Goal: Task Accomplishment & Management: Manage account settings

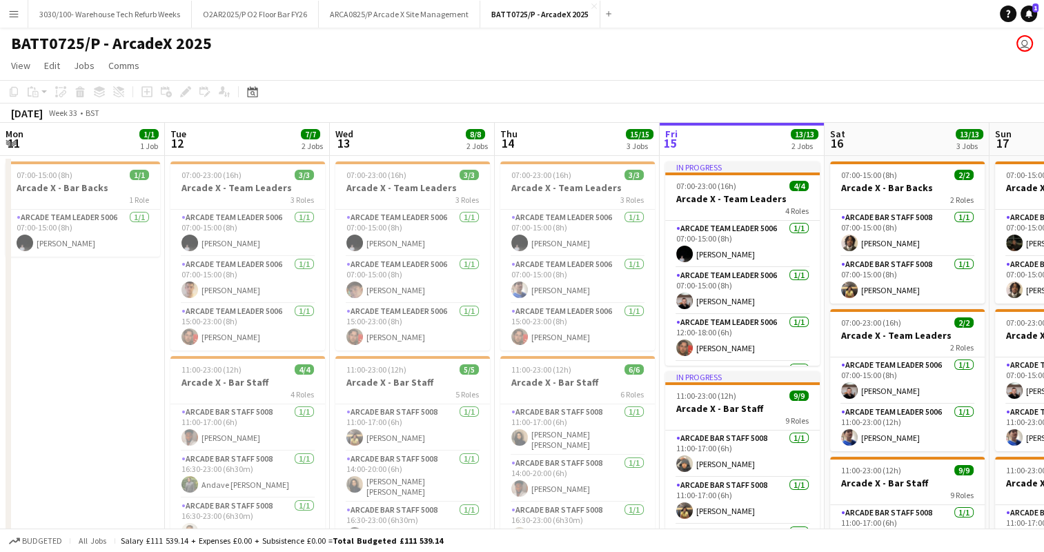
scroll to position [0, 330]
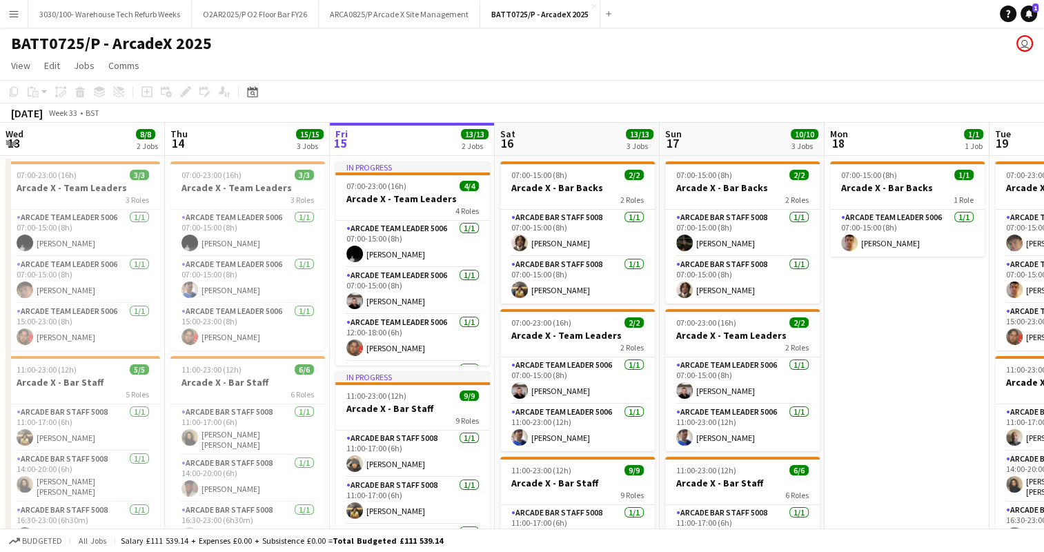
click at [841, 50] on div "BATT0725/P - ArcadeX 2025 user" at bounding box center [522, 41] width 1044 height 26
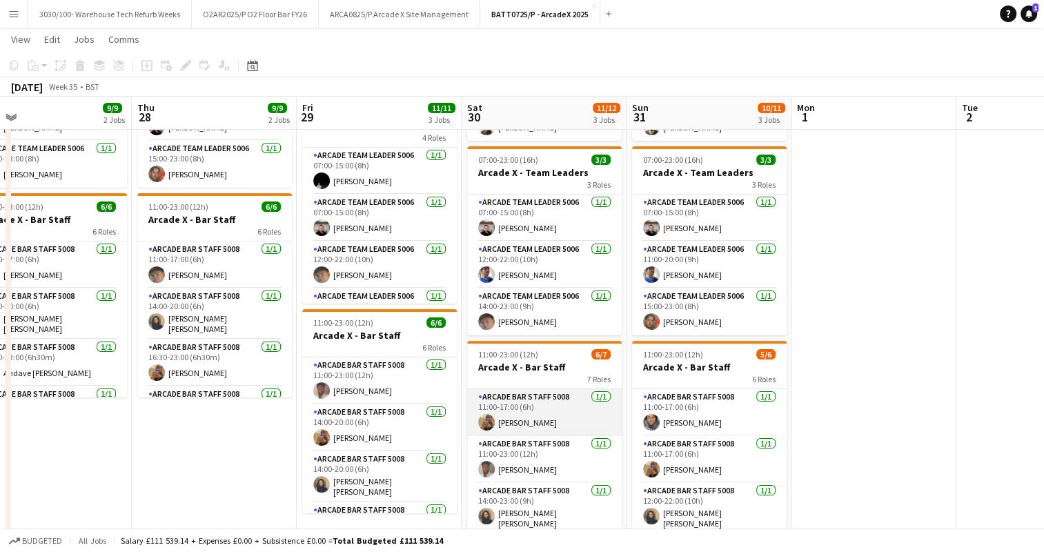
scroll to position [172, 0]
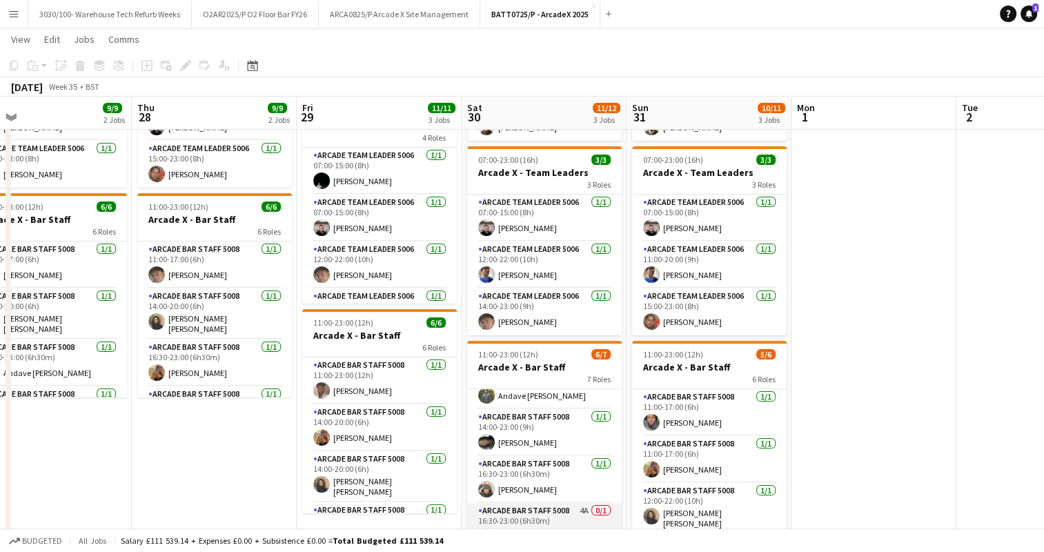
click at [536, 503] on app-card-role "Arcade Bar Staff 5008 4A 0/1 16:30-23:00 (6h30m) single-neutral-actions" at bounding box center [544, 526] width 155 height 47
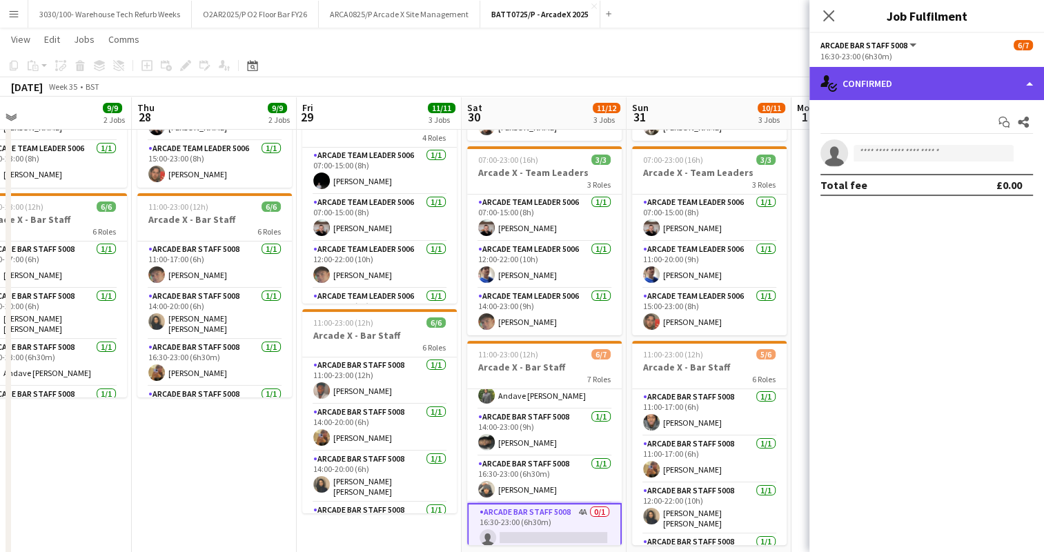
click at [1010, 91] on div "single-neutral-actions-check-2 Confirmed" at bounding box center [927, 83] width 235 height 33
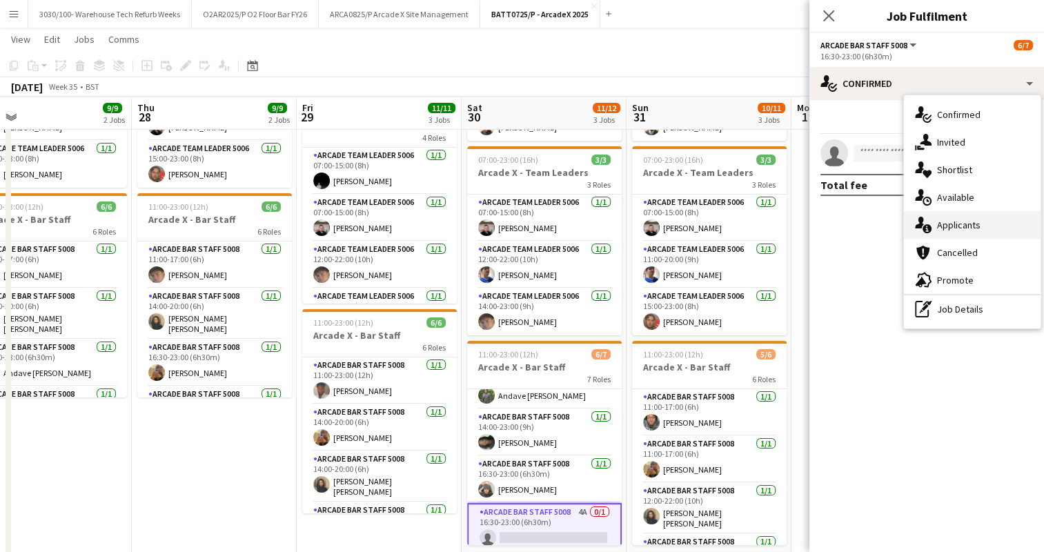
click at [969, 213] on div "single-neutral-actions-information Applicants" at bounding box center [972, 225] width 137 height 28
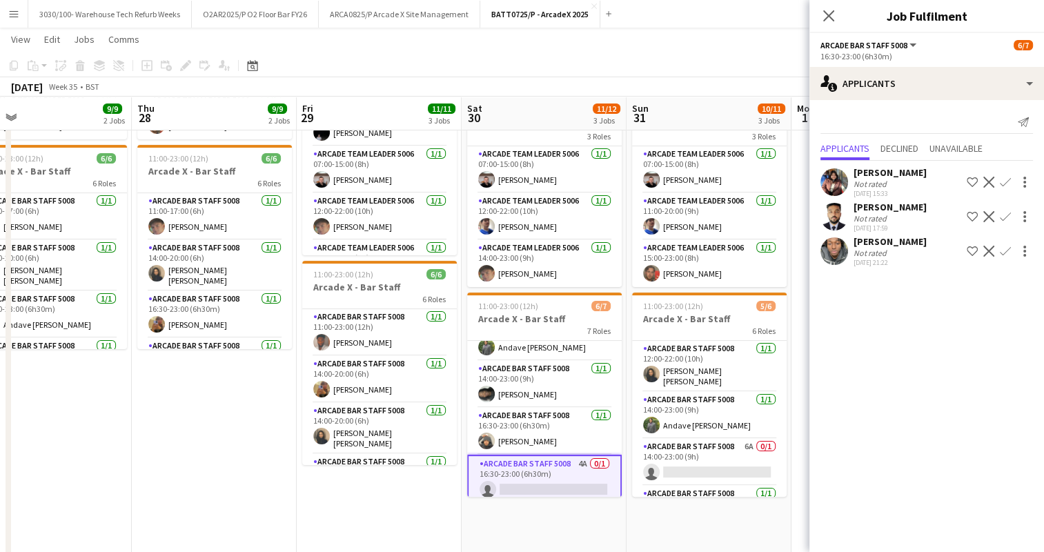
scroll to position [125, 0]
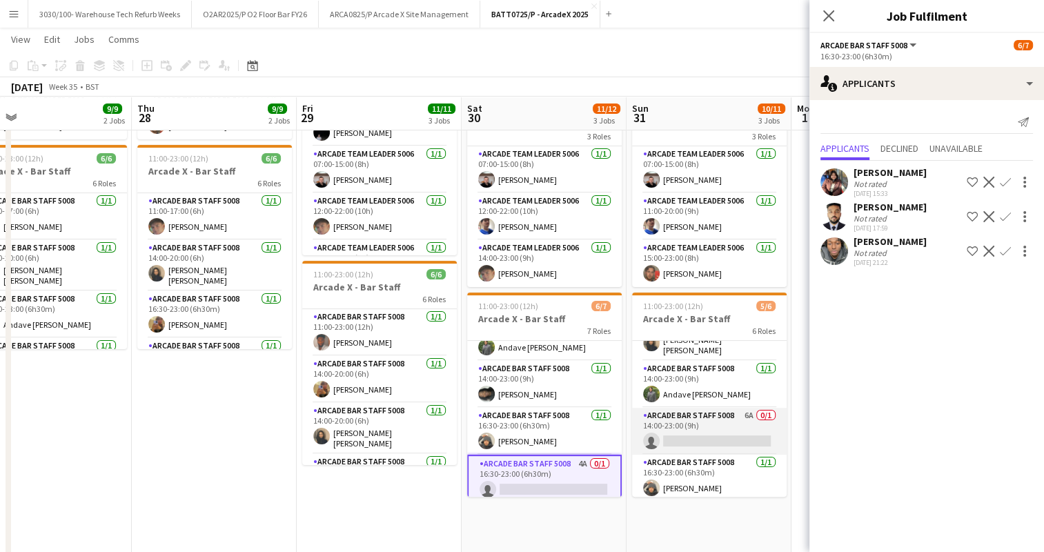
click at [697, 417] on app-card-role "Arcade Bar Staff 5008 6A 0/1 14:00-23:00 (9h) single-neutral-actions" at bounding box center [709, 431] width 155 height 47
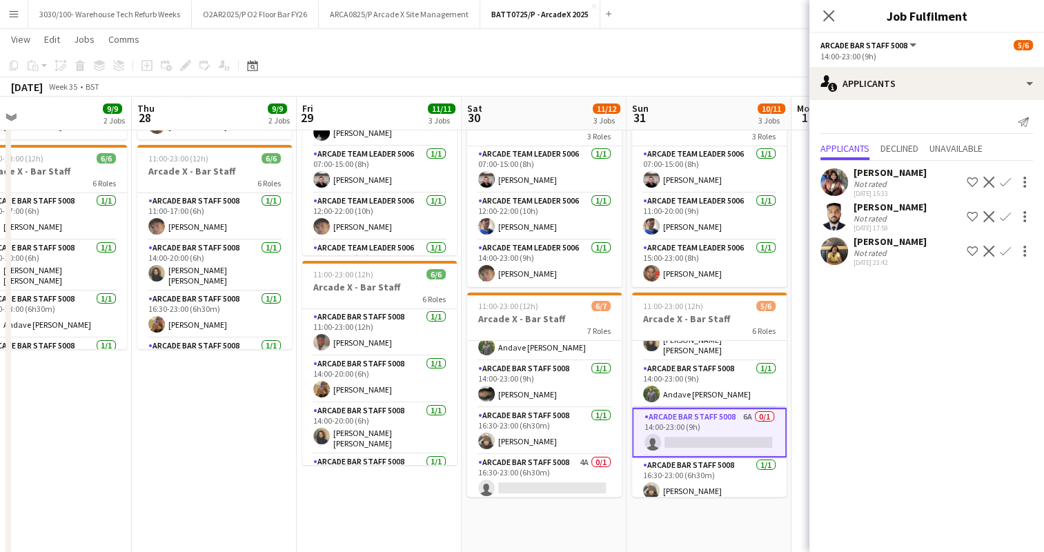
click at [1007, 246] on app-icon "Confirm" at bounding box center [1005, 251] width 11 height 11
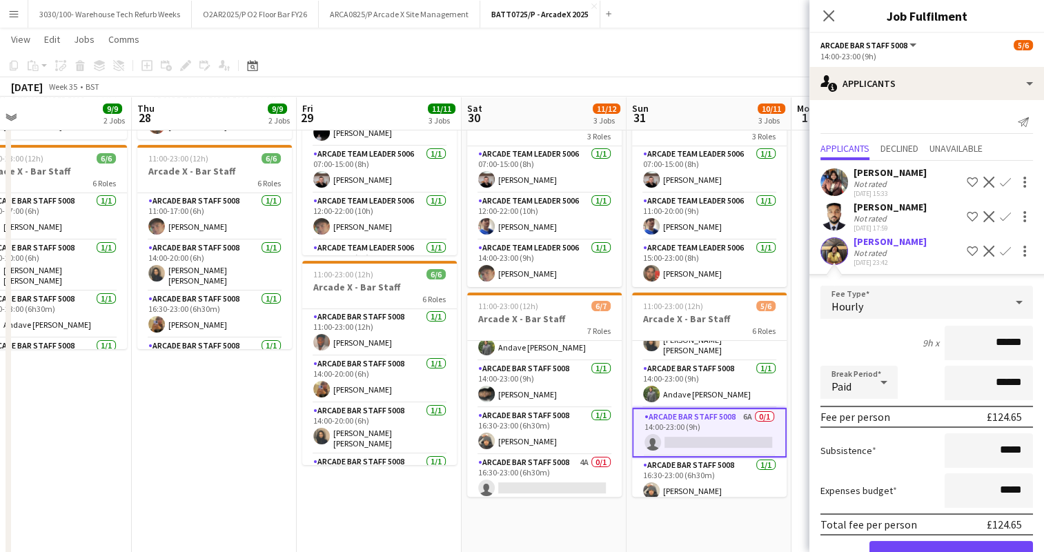
scroll to position [40, 0]
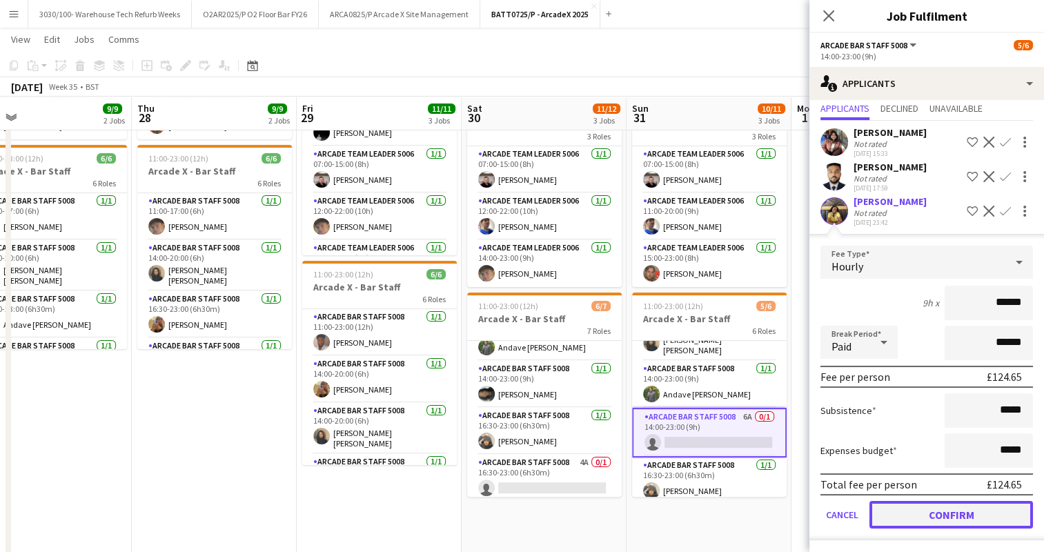
click at [930, 518] on button "Confirm" at bounding box center [952, 515] width 164 height 28
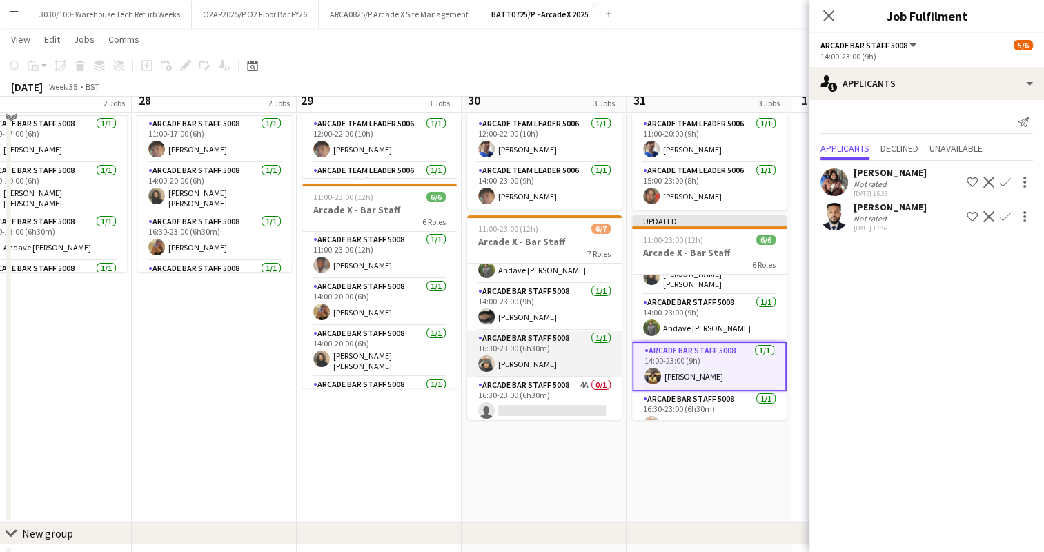
scroll to position [287, 0]
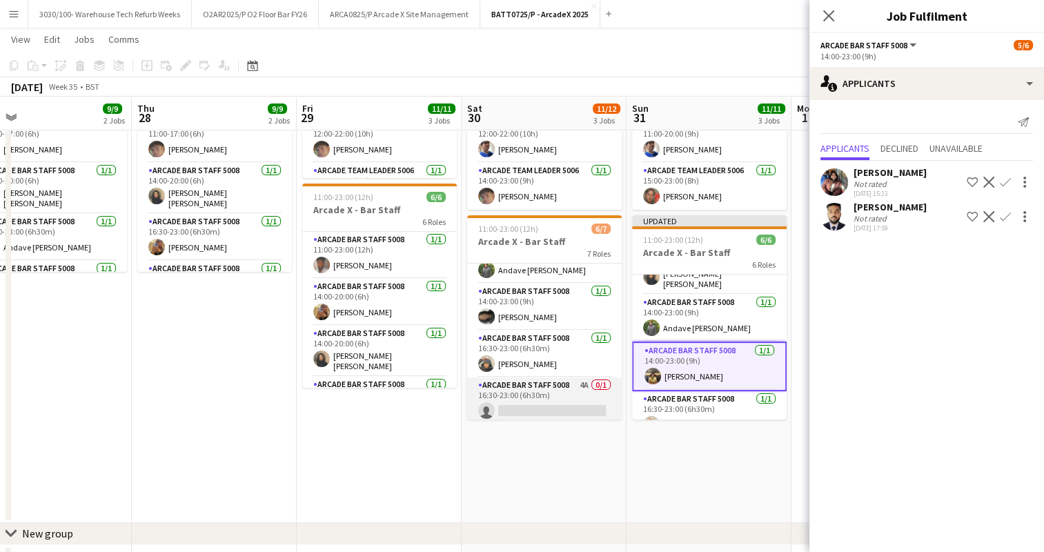
click at [538, 400] on app-card-role "Arcade Bar Staff 5008 4A 0/1 16:30-23:00 (6h30m) single-neutral-actions" at bounding box center [544, 401] width 155 height 47
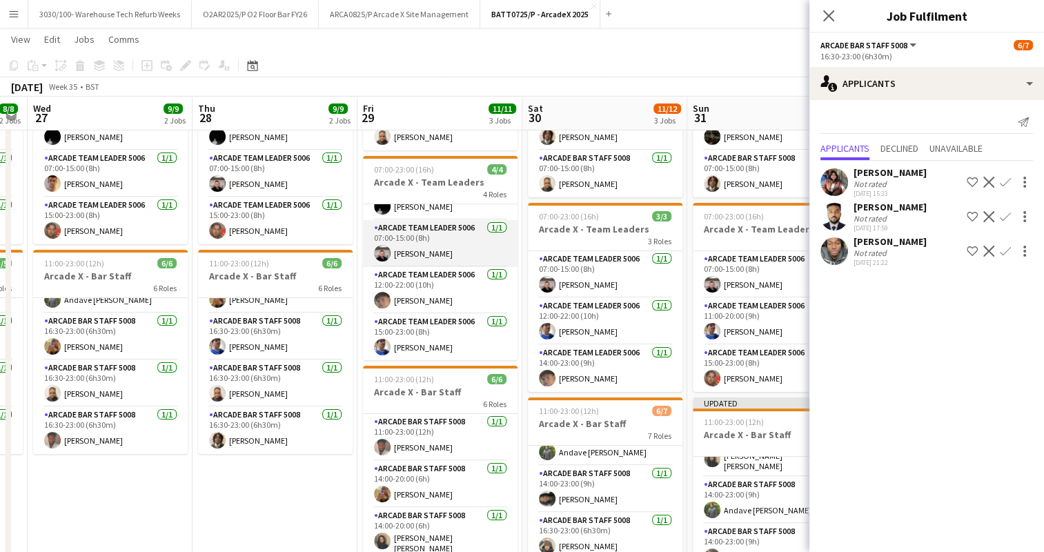
scroll to position [0, 0]
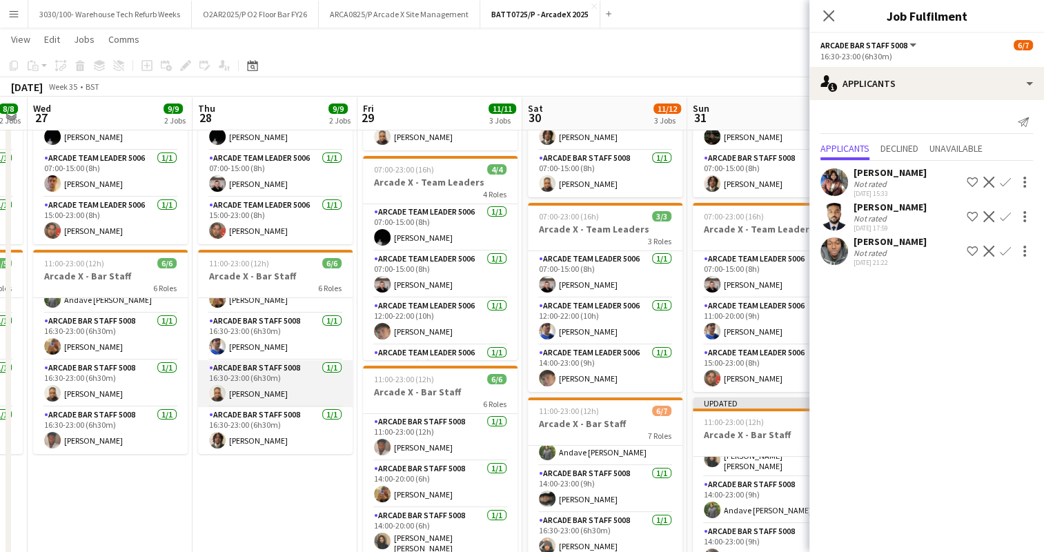
click at [273, 391] on app-card-role "Arcade Bar Staff 5008 [DATE] 16:30-23:00 (6h30m) [PERSON_NAME]" at bounding box center [275, 383] width 155 height 47
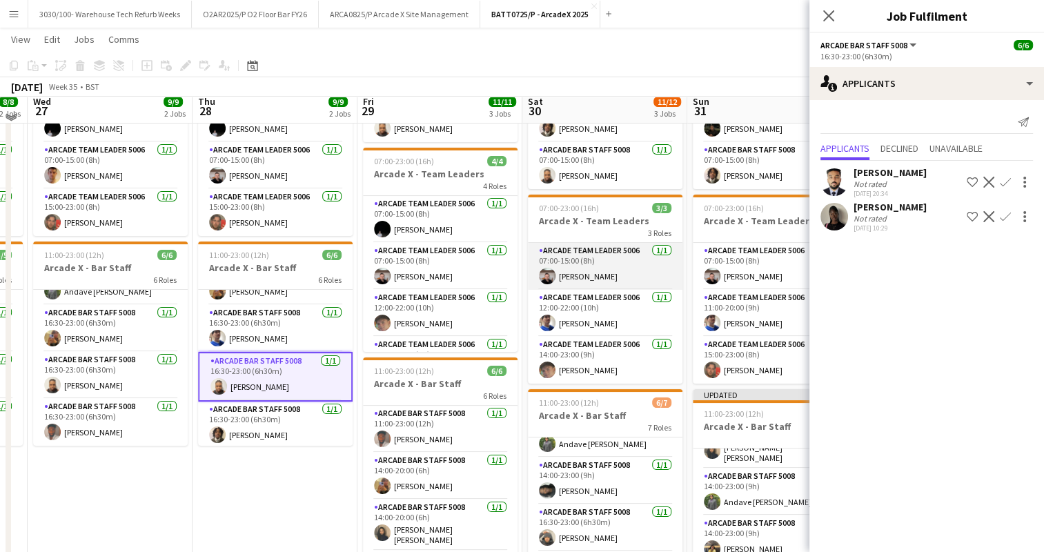
scroll to position [132, 0]
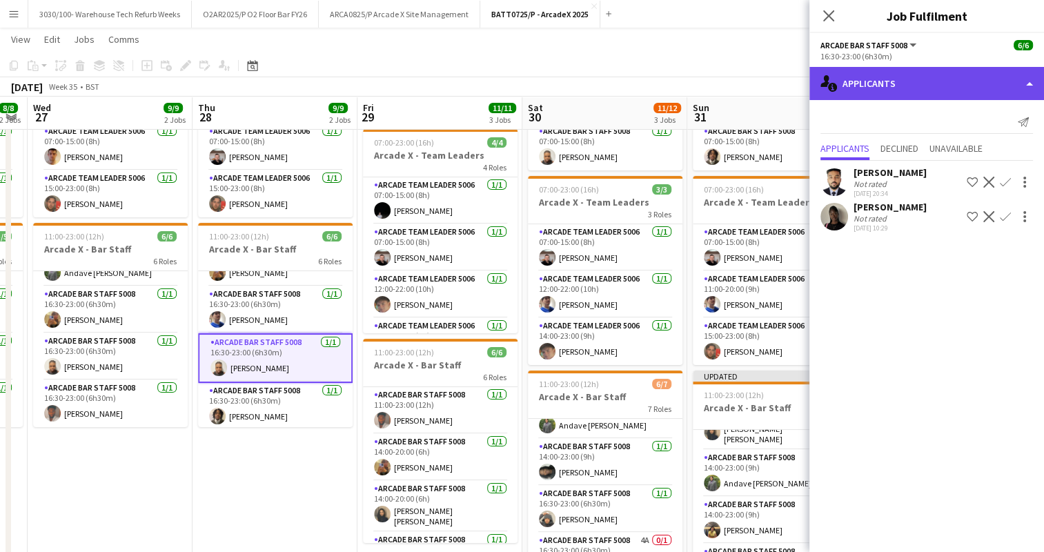
click at [1019, 77] on div "single-neutral-actions-information Applicants" at bounding box center [927, 83] width 235 height 33
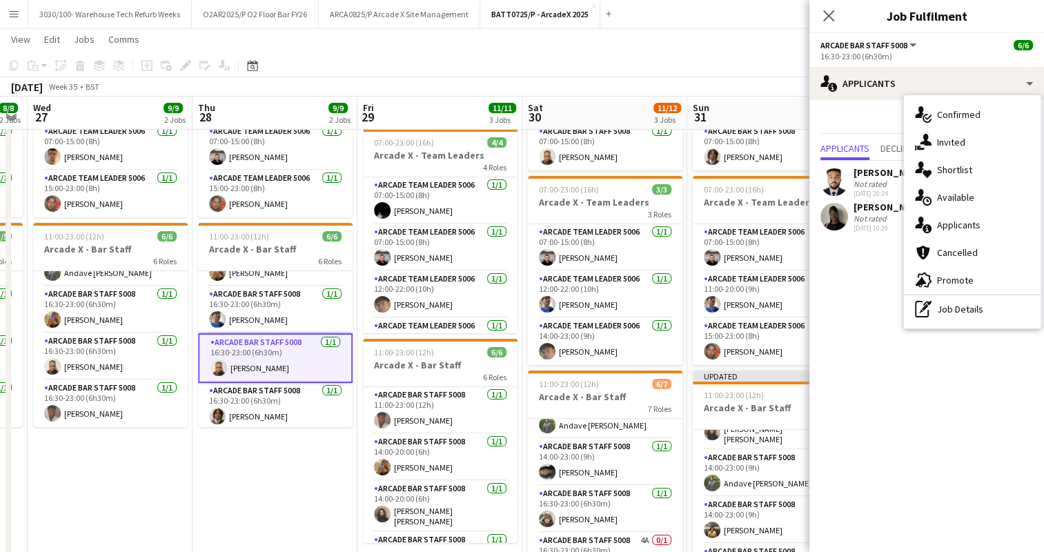
click at [885, 284] on mat-expansion-panel "users2 Applicants Send notification Applicants Declined Unavailable [PERSON_NAM…" at bounding box center [927, 326] width 235 height 452
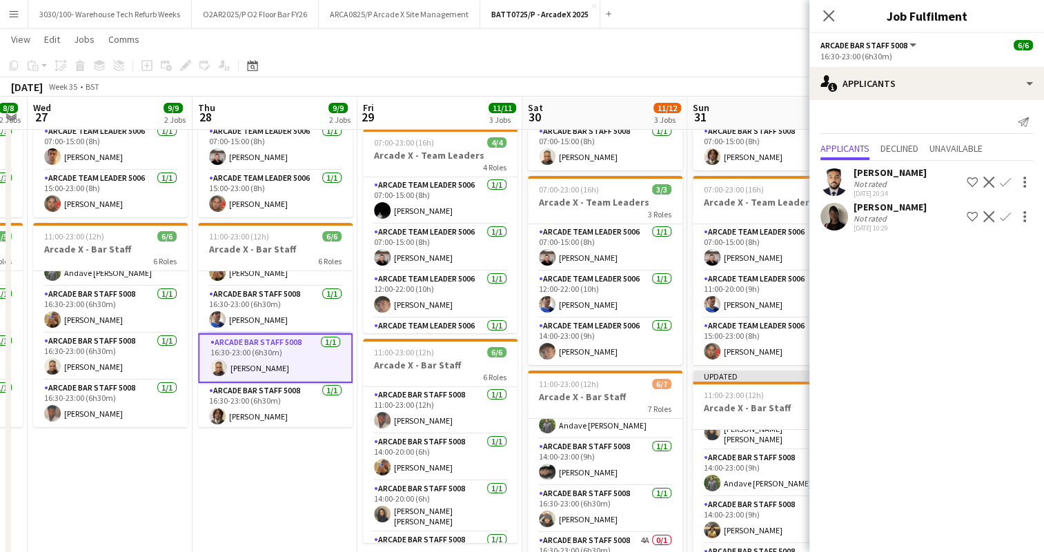
click at [282, 353] on app-card-role "Arcade Bar Staff 5008 [DATE] 16:30-23:00 (6h30m) [PERSON_NAME]" at bounding box center [275, 358] width 155 height 50
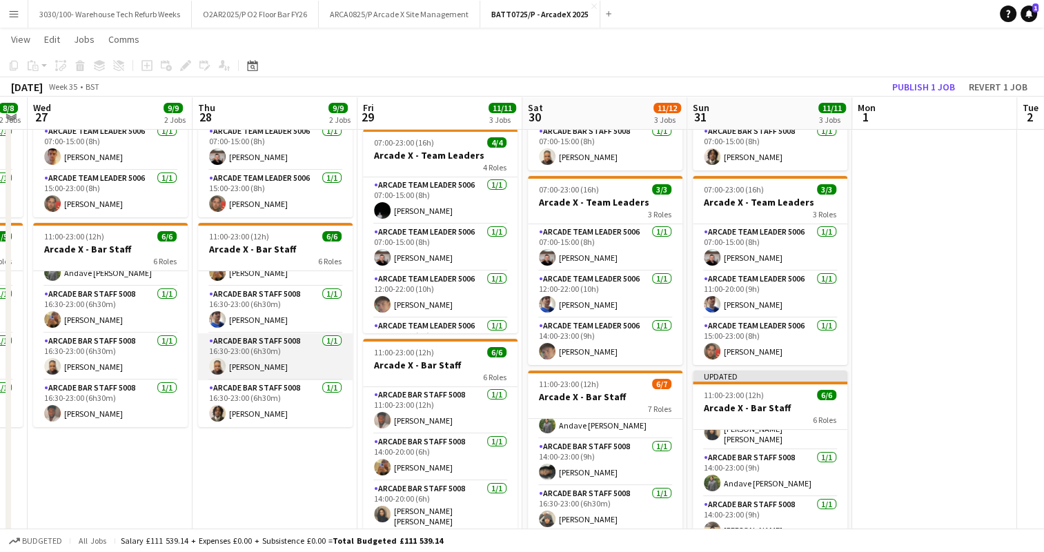
click at [282, 353] on app-card-role "Arcade Bar Staff 5008 [DATE] 16:30-23:00 (6h30m) [PERSON_NAME]" at bounding box center [275, 356] width 155 height 47
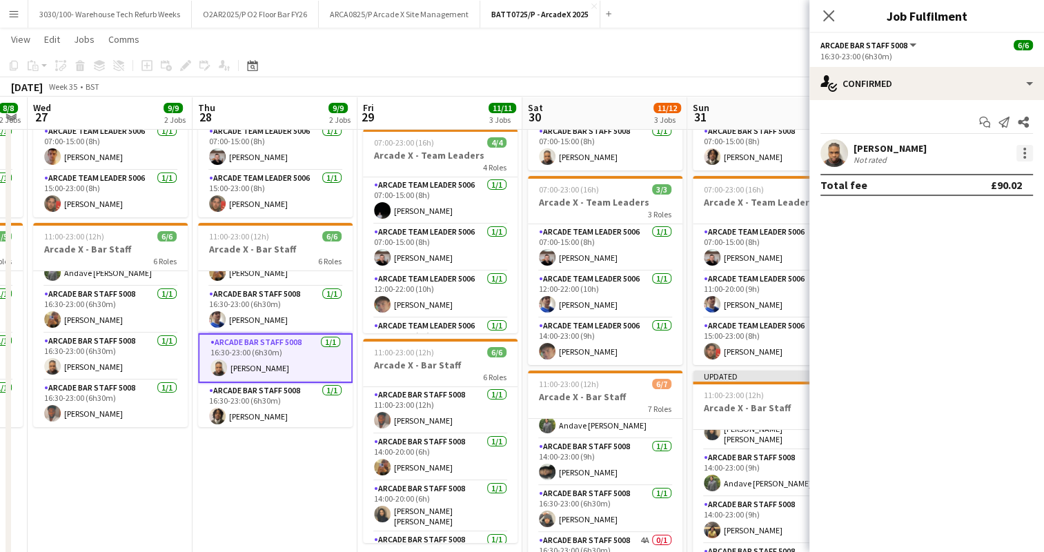
click at [1028, 148] on div at bounding box center [1025, 153] width 17 height 17
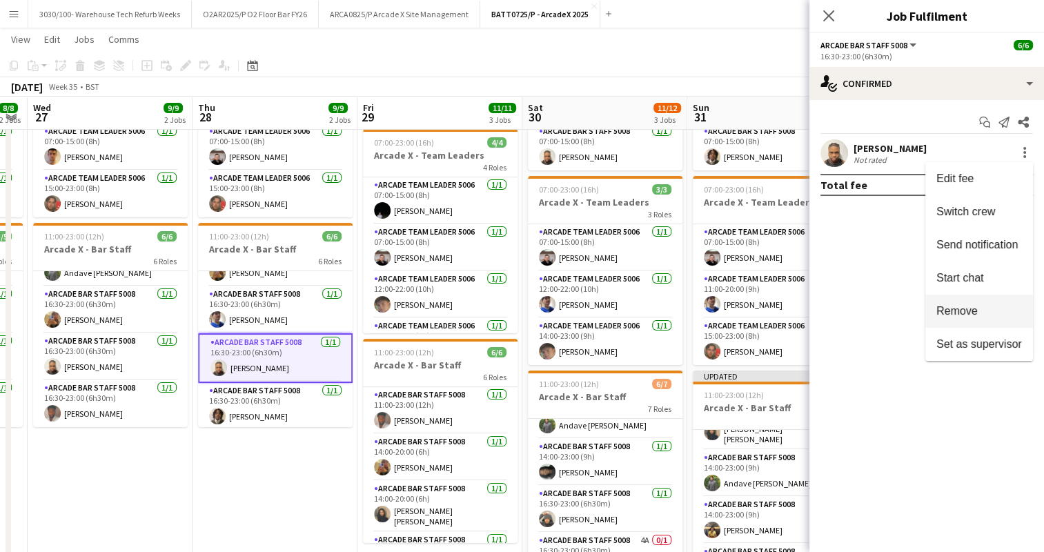
click at [973, 306] on span "Remove" at bounding box center [957, 311] width 41 height 12
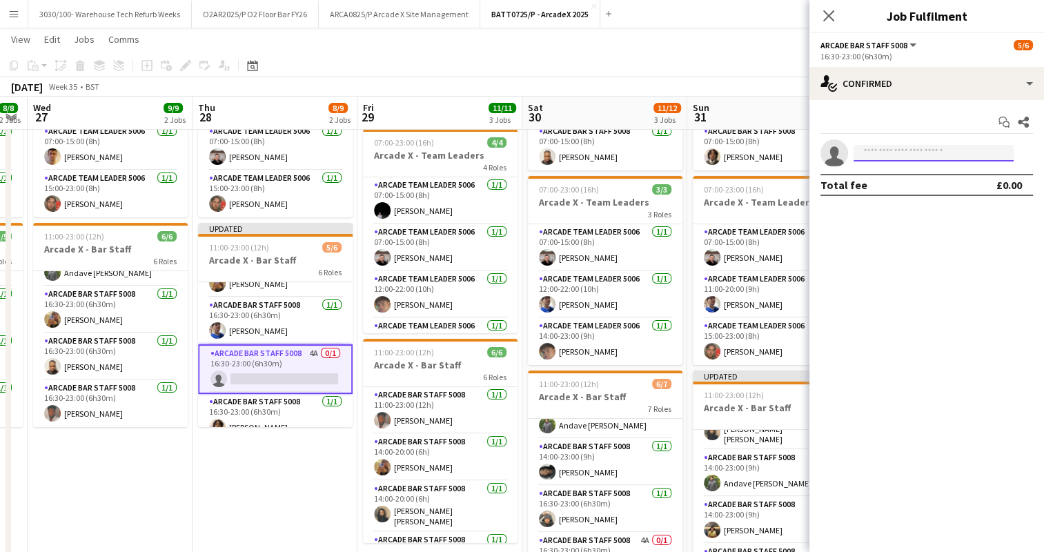
click at [949, 147] on input at bounding box center [934, 153] width 160 height 17
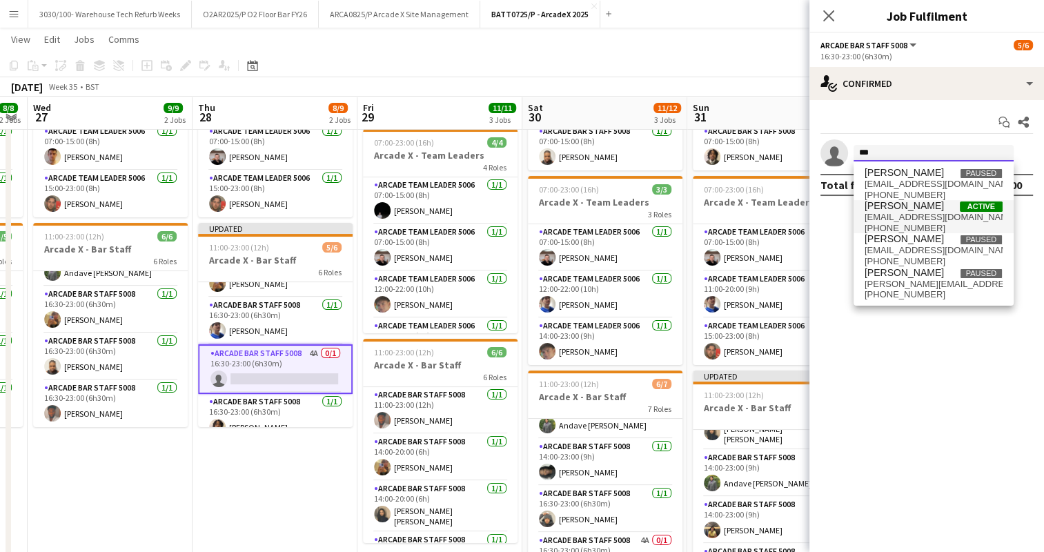
type input "***"
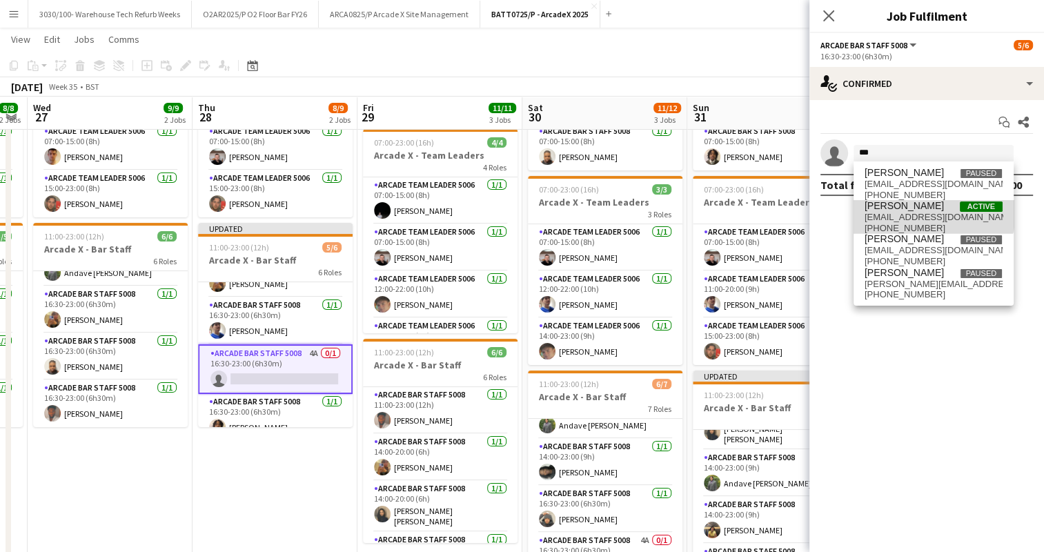
click at [917, 211] on span "[PERSON_NAME]" at bounding box center [904, 206] width 79 height 12
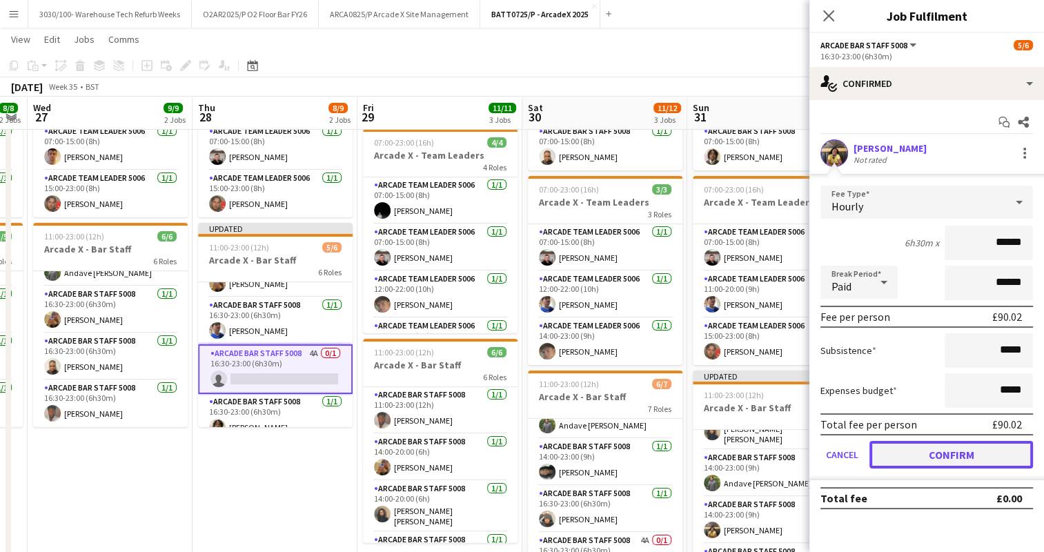
click at [940, 453] on button "Confirm" at bounding box center [952, 455] width 164 height 28
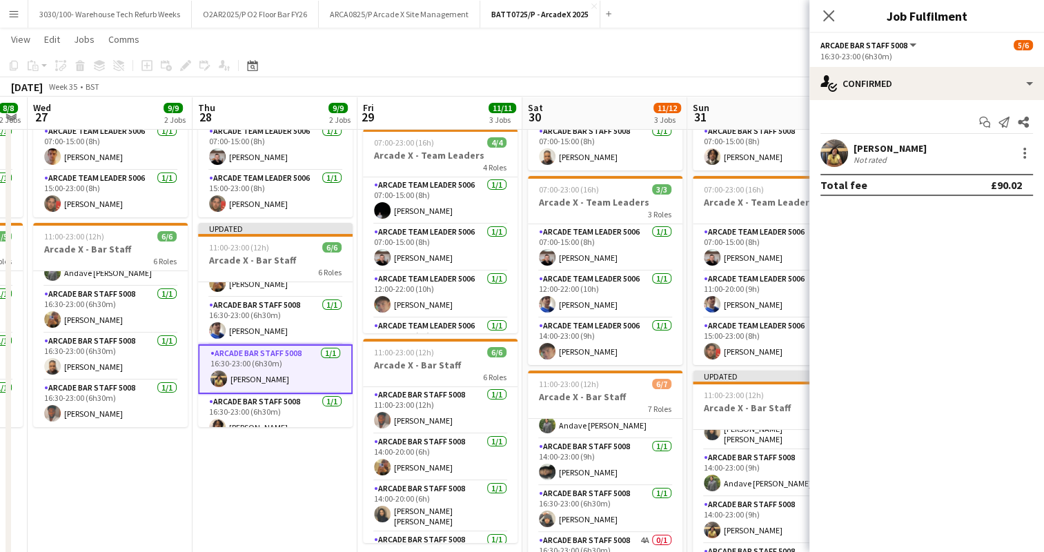
click at [739, 68] on app-toolbar "Copy Paste Paste Ctrl+V Paste with crew Ctrl+Shift+V Paste linked Job [GEOGRAPH…" at bounding box center [522, 65] width 1044 height 23
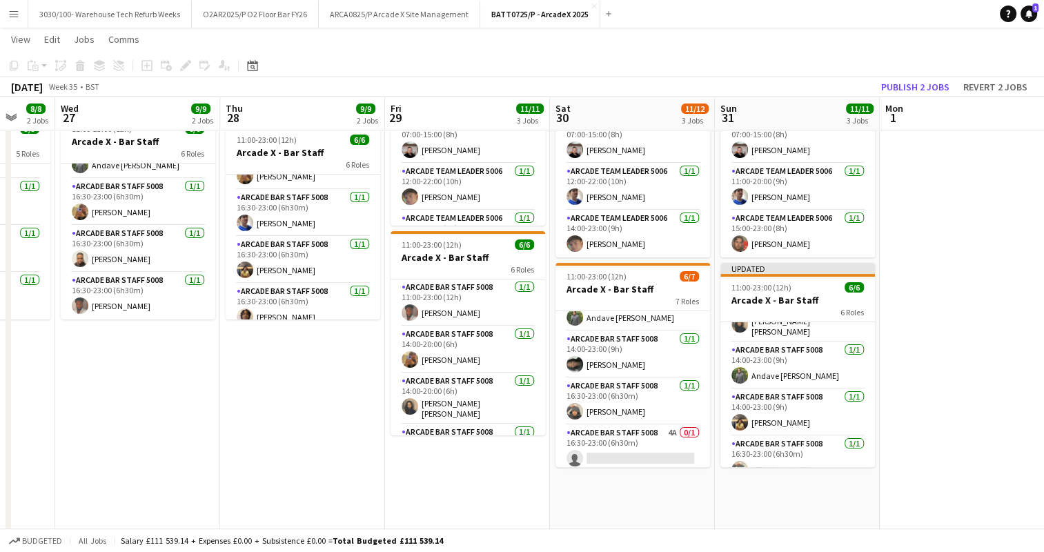
scroll to position [240, 0]
click at [889, 86] on button "Publish 2 jobs" at bounding box center [915, 87] width 79 height 18
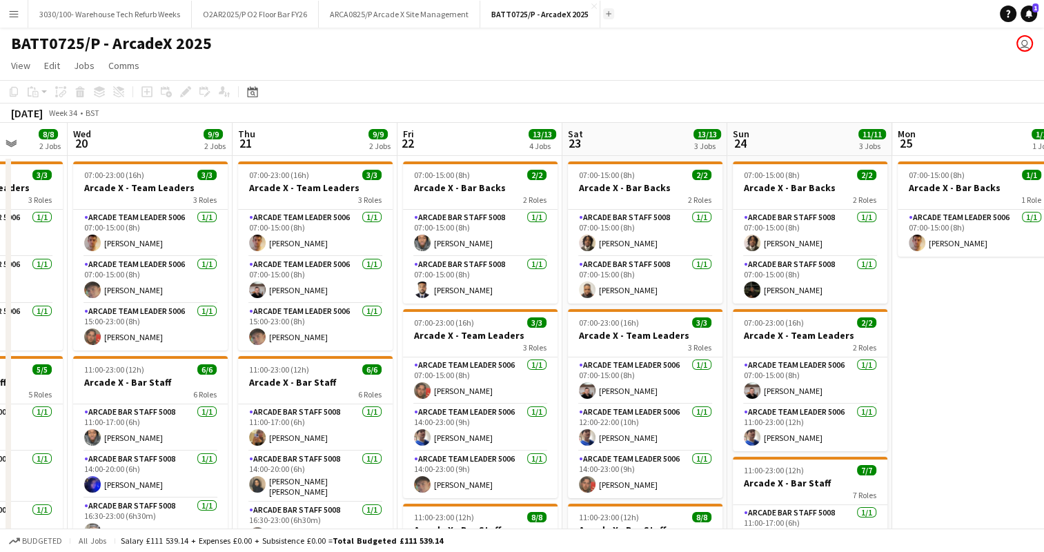
scroll to position [0, 318]
